Goal: Navigation & Orientation: Find specific page/section

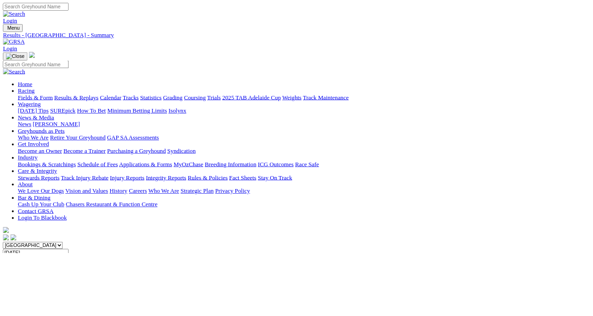
click at [38, 118] on link "Fields & Form" at bounding box center [44, 122] width 44 height 8
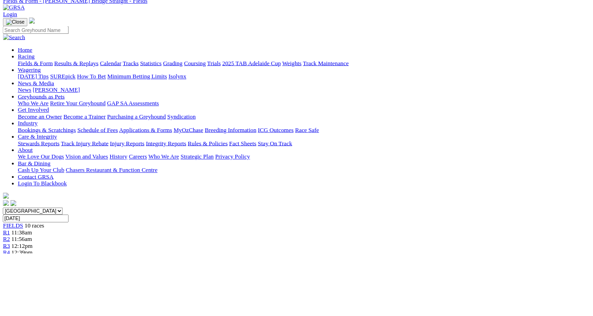
scroll to position [44, 0]
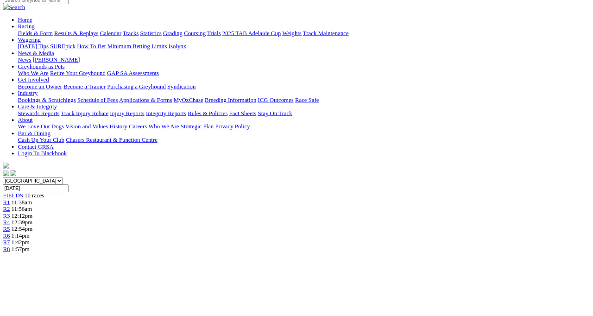
scroll to position [98, 0]
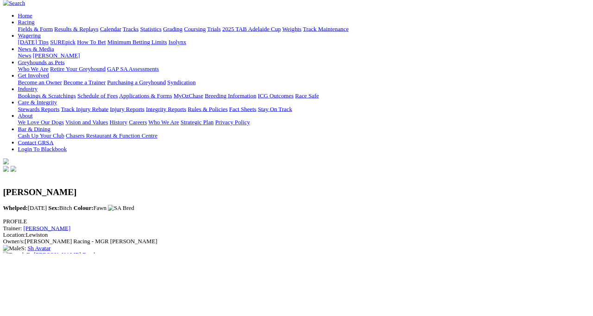
scroll to position [86, 0]
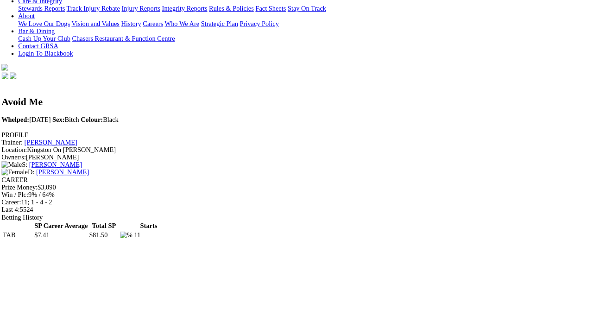
scroll to position [163, 0]
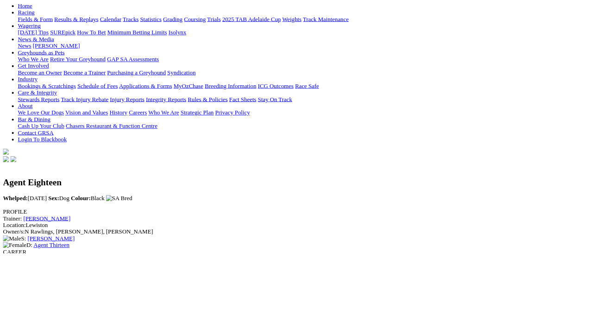
scroll to position [102, 0]
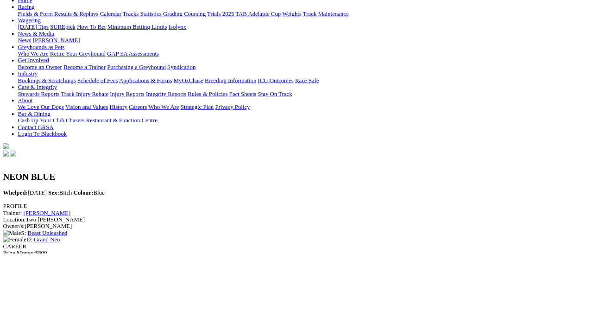
scroll to position [159, 0]
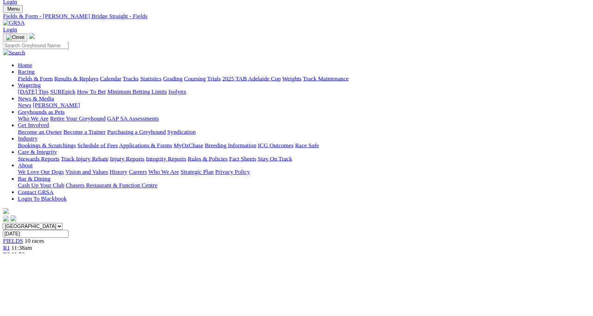
scroll to position [77, 0]
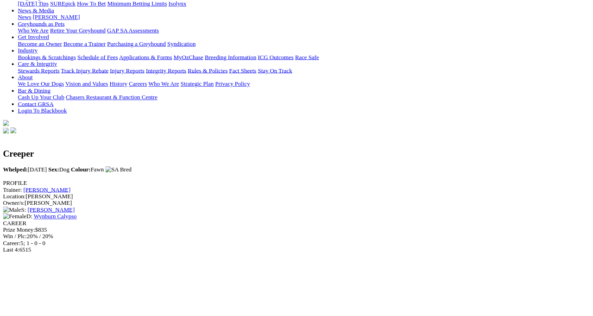
scroll to position [134, 0]
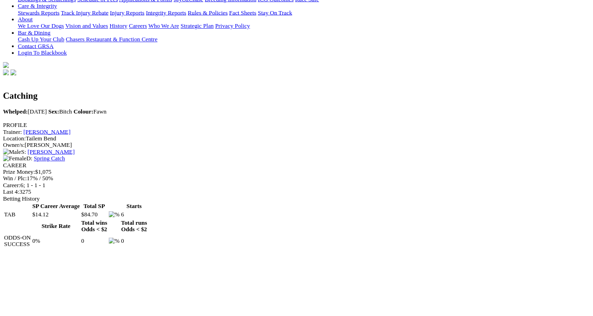
scroll to position [206, 0]
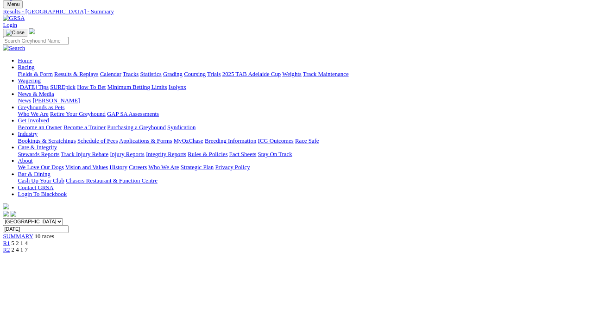
scroll to position [21, 0]
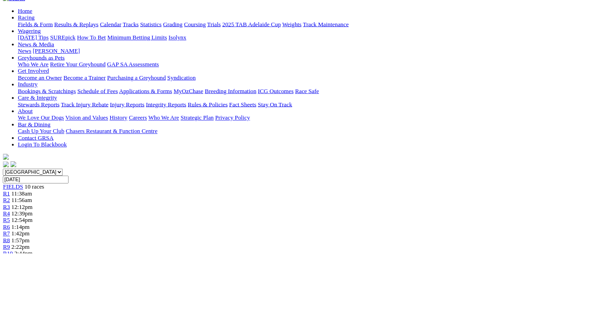
scroll to position [90, 0]
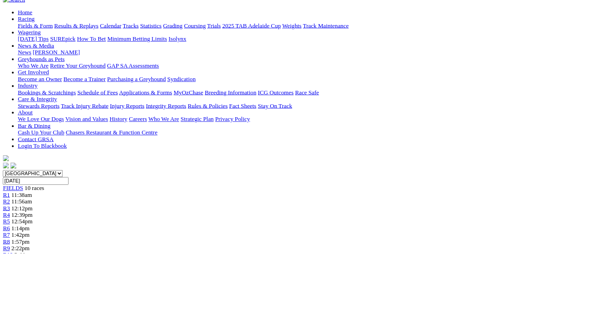
click at [13, 239] on link "R1" at bounding box center [8, 243] width 9 height 8
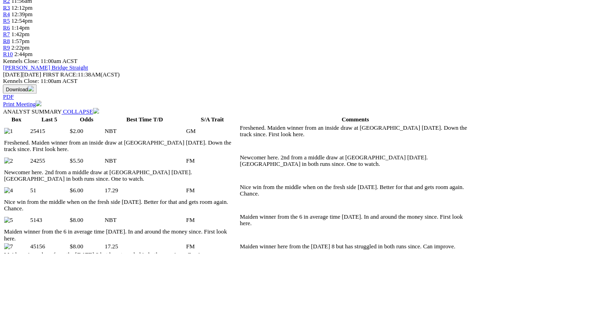
scroll to position [343, 0]
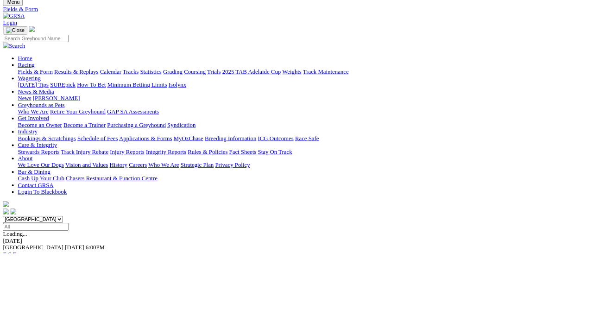
scroll to position [31, 0]
